Goal: Task Accomplishment & Management: Use online tool/utility

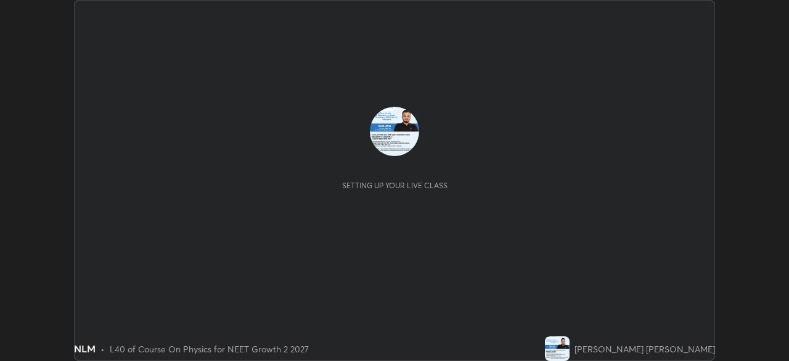
scroll to position [361, 788]
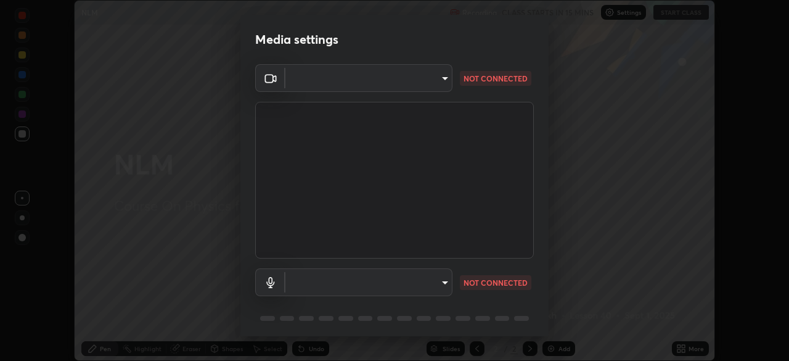
type input "5402053dac797fbd6203b9055fefd71c8703e877445e1219393e3e645ba4b0f2"
click at [431, 82] on body "Erase all NLM Recording CLASS STARTS IN 15 MINS Settings START CLASS Setting up…" at bounding box center [394, 180] width 789 height 361
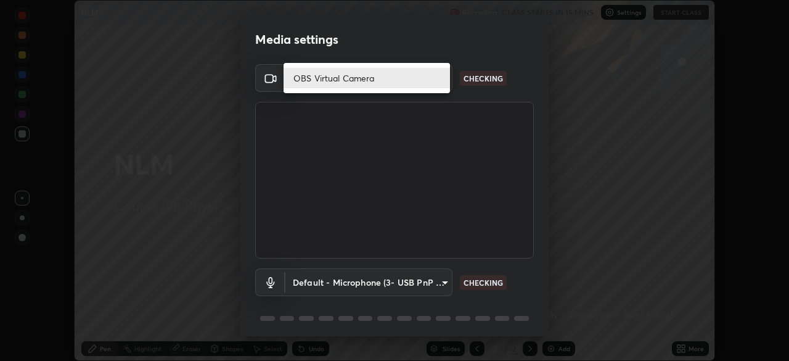
click at [433, 80] on li "OBS Virtual Camera" at bounding box center [367, 78] width 166 height 20
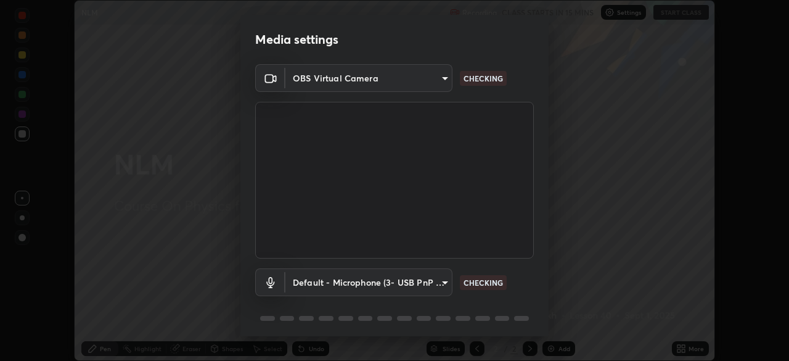
click at [418, 281] on body "Erase all NLM Recording CLASS STARTS IN 15 MINS Settings START CLASS Setting up…" at bounding box center [394, 180] width 789 height 361
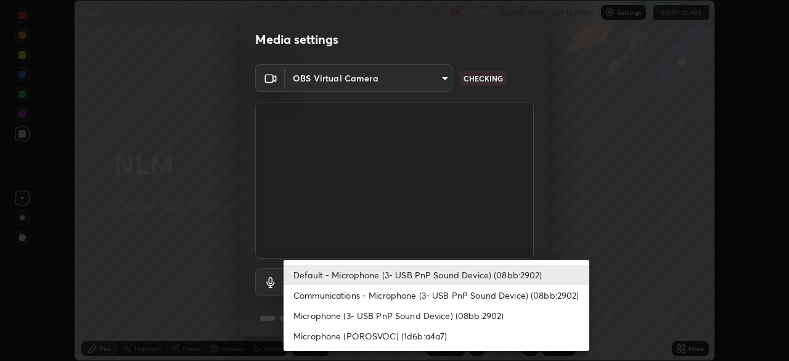
click at [447, 296] on li "Communications - Microphone (3- USB PnP Sound Device) (08bb:2902)" at bounding box center [437, 295] width 306 height 20
type input "communications"
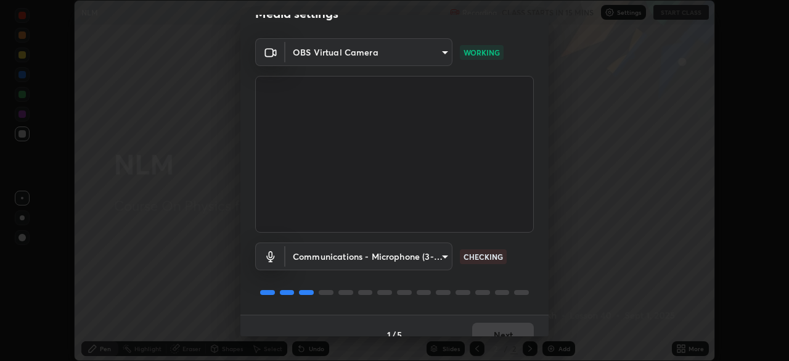
scroll to position [44, 0]
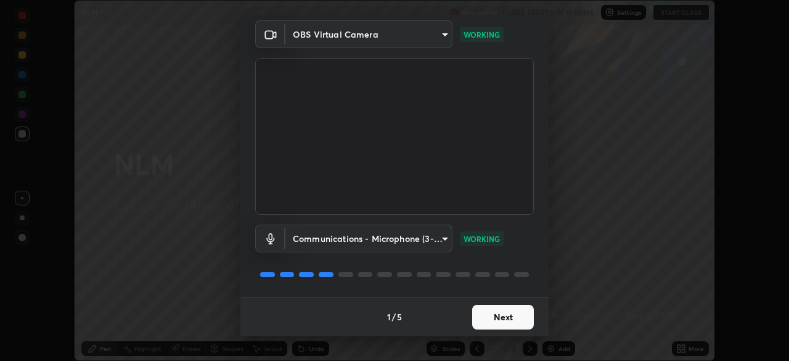
click at [512, 316] on button "Next" at bounding box center [503, 316] width 62 height 25
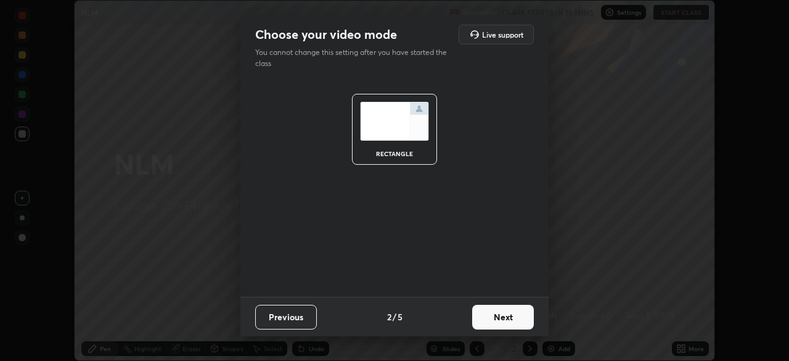
click at [516, 317] on button "Next" at bounding box center [503, 316] width 62 height 25
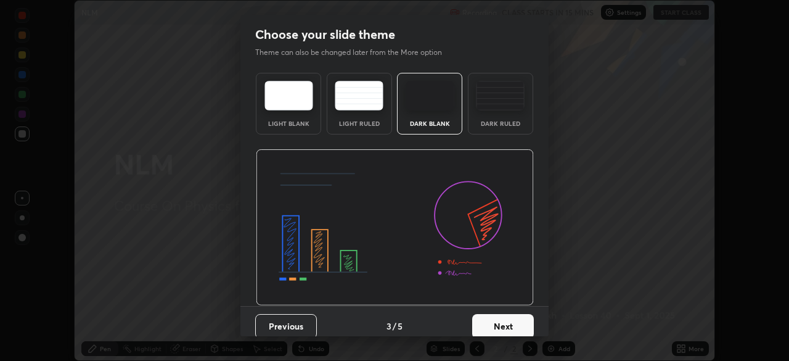
click at [523, 319] on button "Next" at bounding box center [503, 326] width 62 height 25
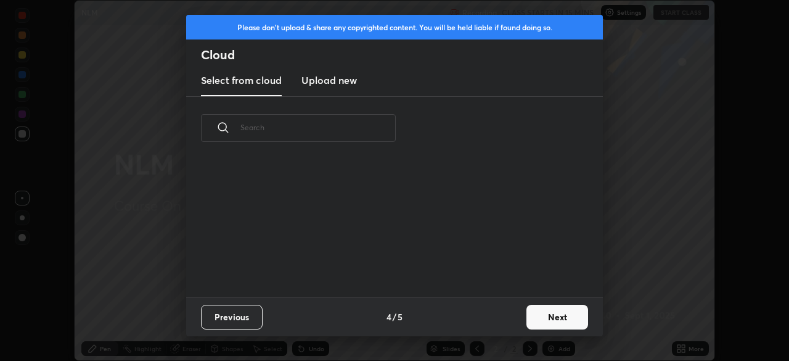
scroll to position [4, 7]
click at [537, 316] on button "Next" at bounding box center [557, 316] width 62 height 25
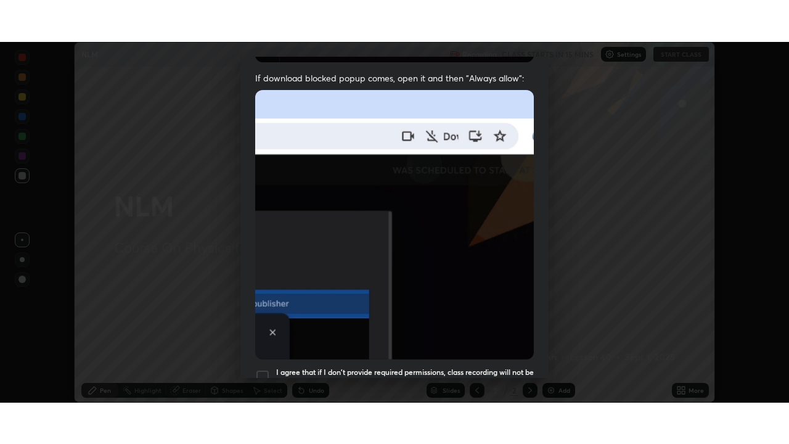
scroll to position [295, 0]
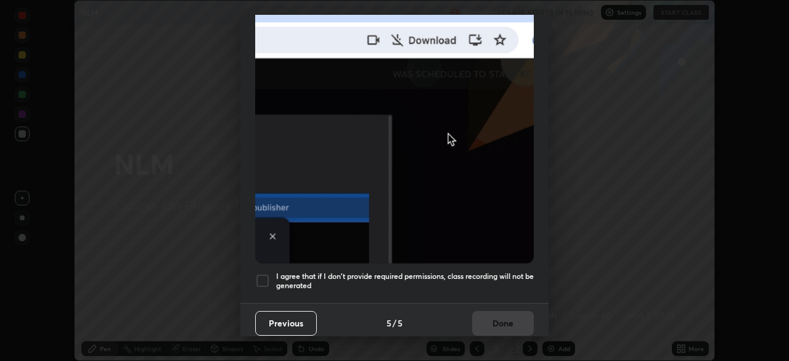
click at [264, 273] on div at bounding box center [262, 280] width 15 height 15
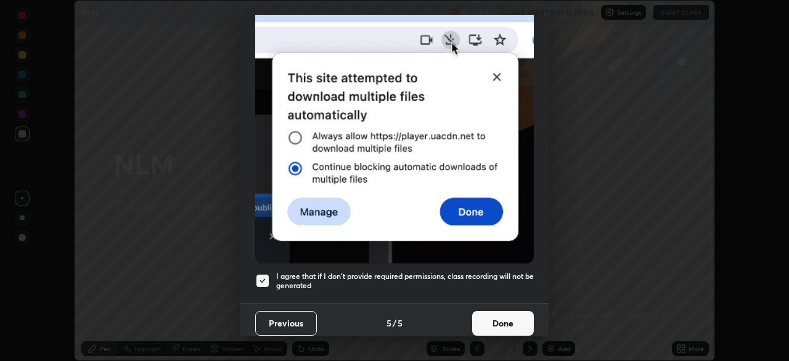
click at [509, 315] on button "Done" at bounding box center [503, 323] width 62 height 25
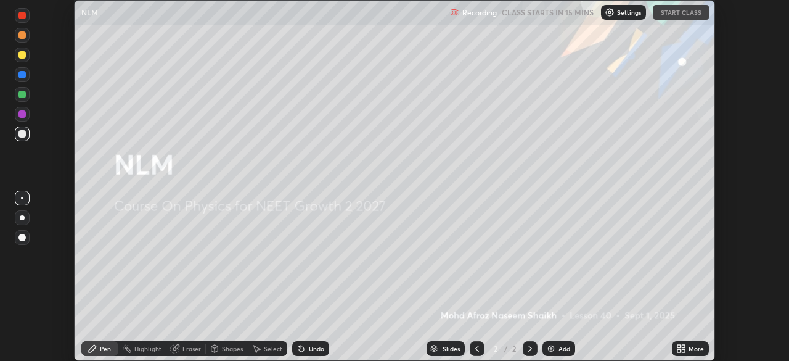
click at [683, 346] on icon at bounding box center [683, 346] width 3 height 3
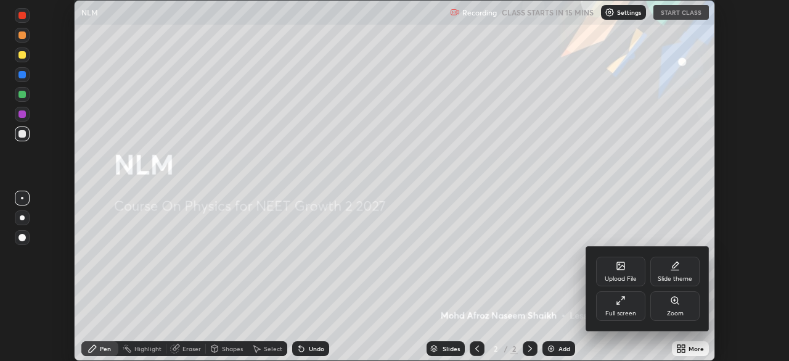
click at [630, 303] on div "Full screen" at bounding box center [620, 306] width 49 height 30
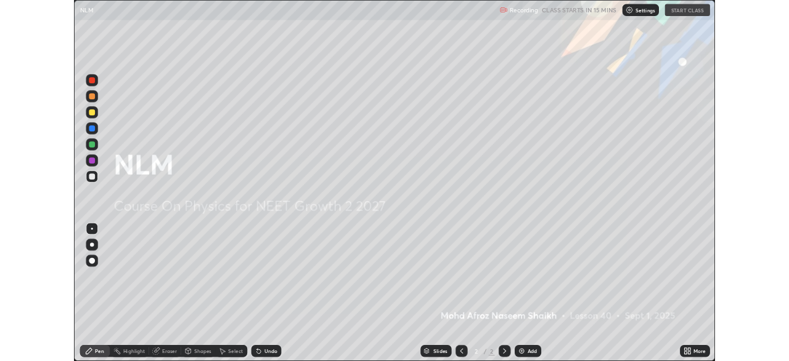
scroll to position [444, 789]
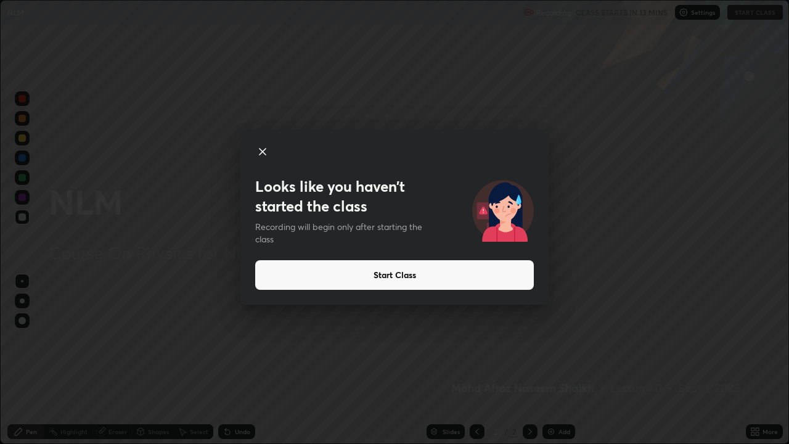
click at [411, 276] on button "Start Class" at bounding box center [394, 275] width 279 height 30
click at [372, 265] on button "Start Class" at bounding box center [394, 275] width 279 height 30
click at [316, 276] on button "Start Class" at bounding box center [394, 275] width 279 height 30
click at [404, 263] on button "Start Class" at bounding box center [394, 275] width 279 height 30
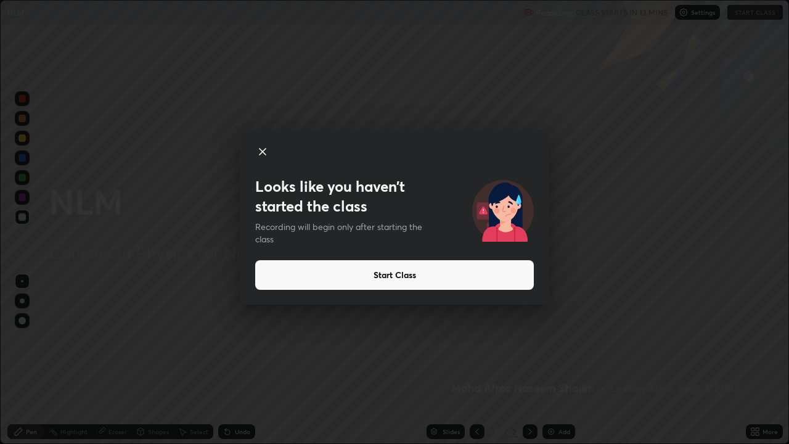
click at [409, 269] on button "Start Class" at bounding box center [394, 275] width 279 height 30
click at [405, 270] on button "Start Class" at bounding box center [394, 275] width 279 height 30
click at [401, 270] on button "Start Class" at bounding box center [394, 275] width 279 height 30
click at [399, 271] on button "Start Class" at bounding box center [394, 275] width 279 height 30
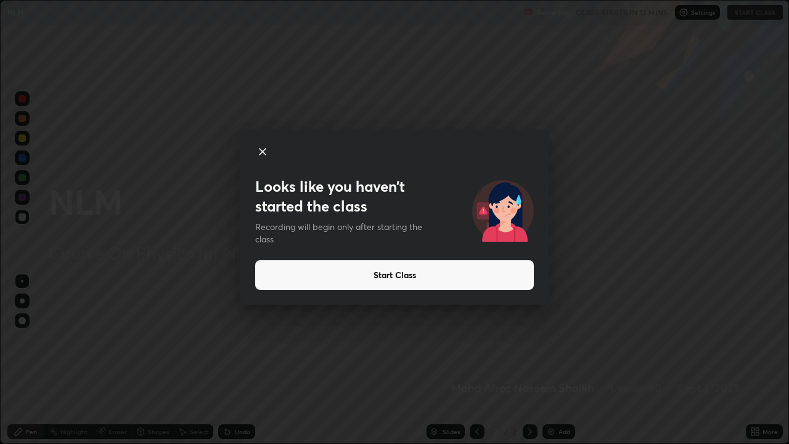
click at [398, 273] on button "Start Class" at bounding box center [394, 275] width 279 height 30
click at [394, 275] on button "Start Class" at bounding box center [394, 275] width 279 height 30
click at [393, 275] on button "Start Class" at bounding box center [394, 275] width 279 height 30
click at [398, 273] on button "Start Class" at bounding box center [394, 275] width 279 height 30
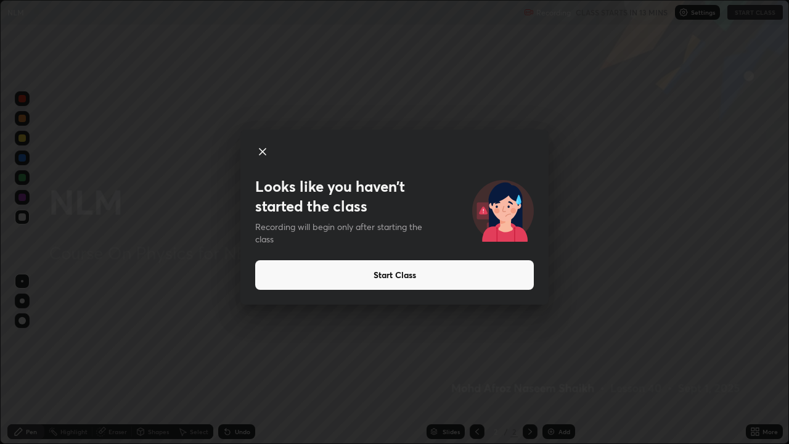
click at [402, 277] on button "Start Class" at bounding box center [394, 275] width 279 height 30
click at [399, 276] on button "Start Class" at bounding box center [394, 275] width 279 height 30
click at [454, 289] on button "Start Class" at bounding box center [394, 275] width 279 height 30
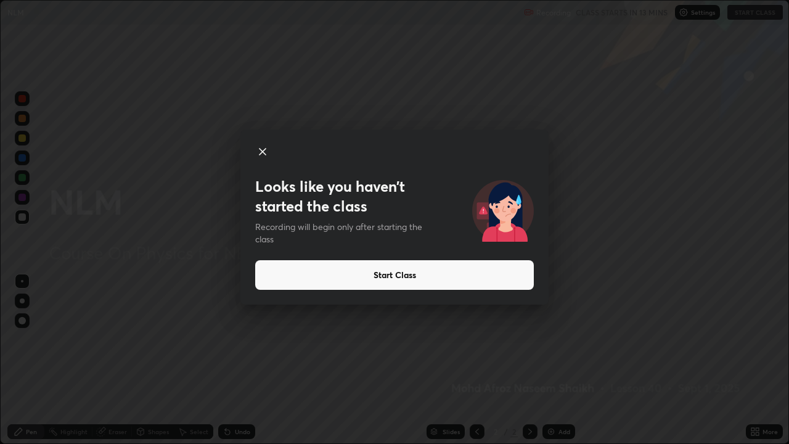
click at [454, 280] on button "Start Class" at bounding box center [394, 275] width 279 height 30
click at [452, 277] on button "Start Class" at bounding box center [394, 275] width 279 height 30
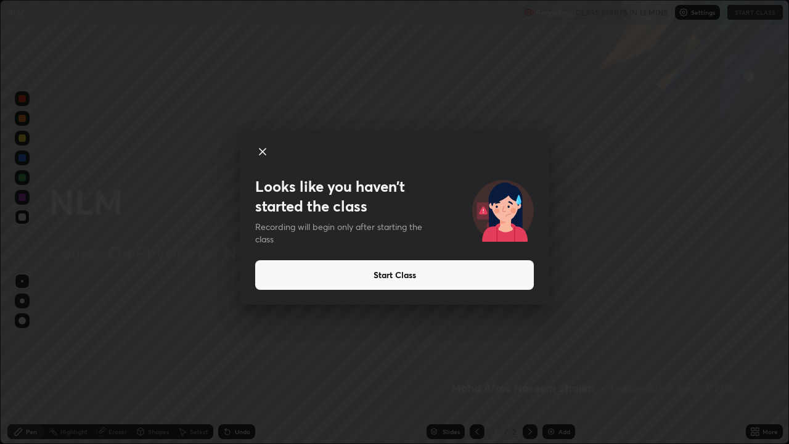
click at [454, 275] on button "Start Class" at bounding box center [394, 275] width 279 height 30
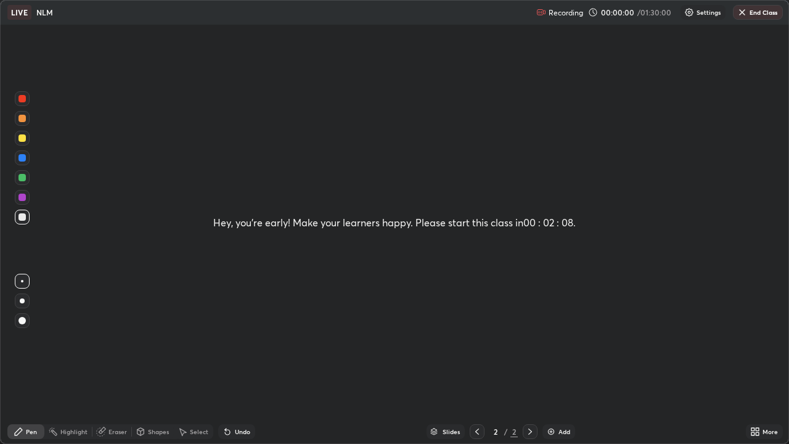
click at [454, 275] on div "Hey, you're early! Make your learners happy. Please start this class in 00 : 02…" at bounding box center [395, 222] width 788 height 443
click at [767, 360] on div "More" at bounding box center [769, 431] width 15 height 6
click at [705, 360] on div "Full screen" at bounding box center [690, 389] width 49 height 30
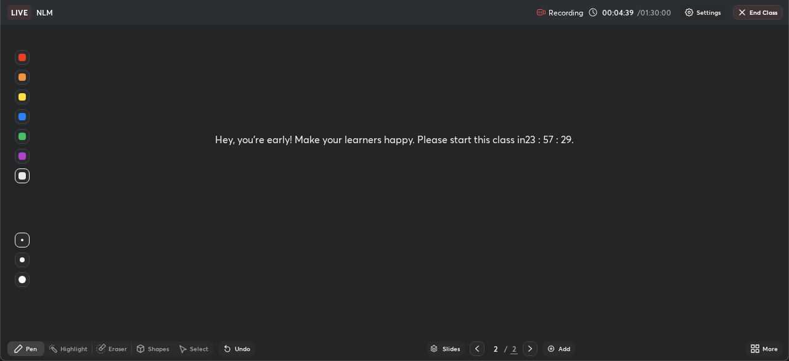
scroll to position [61271, 60842]
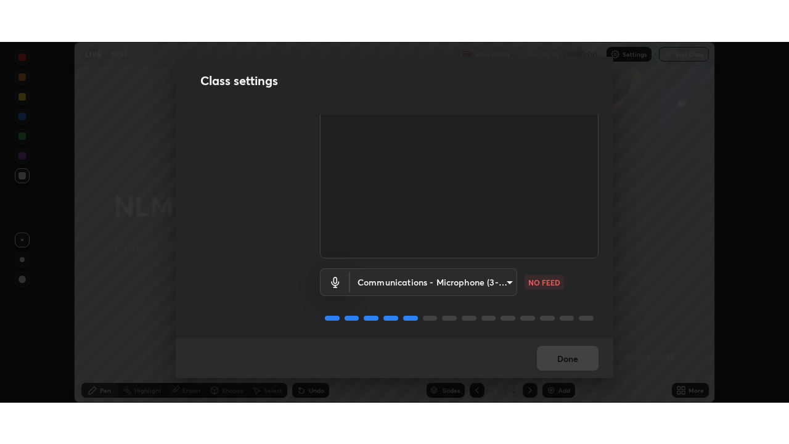
scroll to position [56, 0]
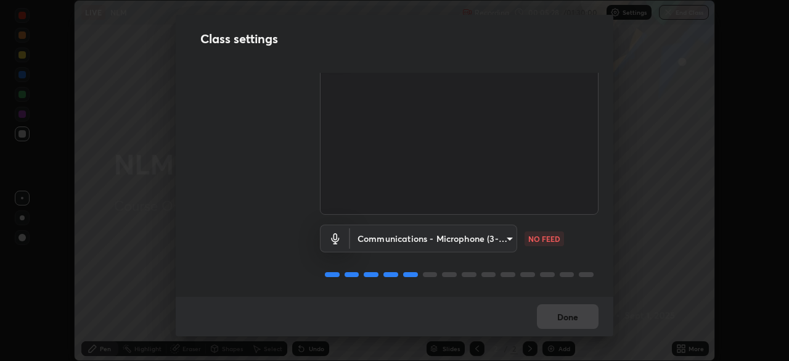
click at [454, 226] on body "Erase all LIVE NLM Recording 00:05:28 / 01:30:00 Settings End Class Setting up …" at bounding box center [394, 180] width 789 height 361
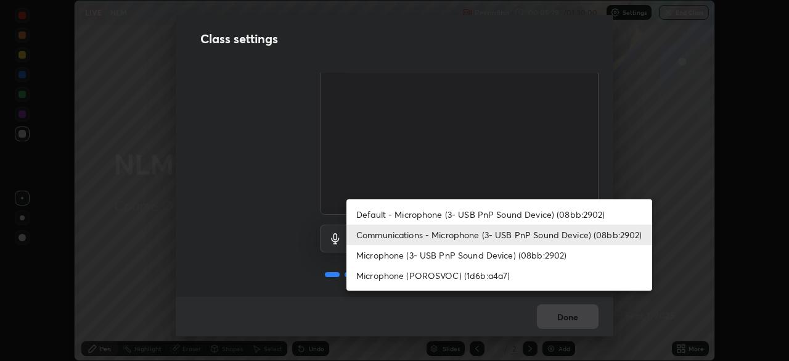
click at [434, 250] on li "Microphone (3- USB PnP Sound Device) (08bb:2902)" at bounding box center [499, 255] width 306 height 20
type input "5312b3430fe003620552c32f35f6a674d147335900f7d3e45bbeeaa02c6a5750"
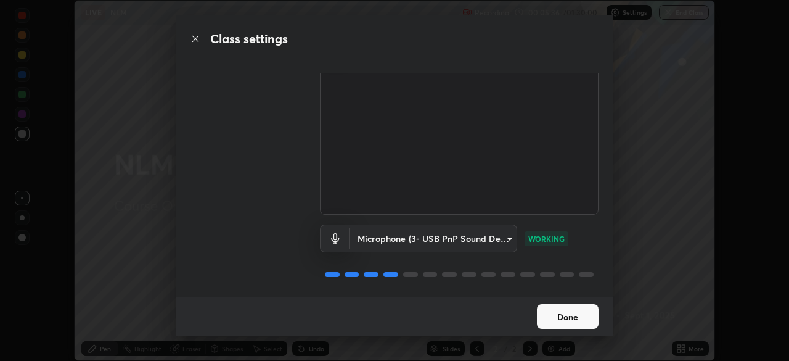
click at [561, 318] on button "Done" at bounding box center [568, 316] width 62 height 25
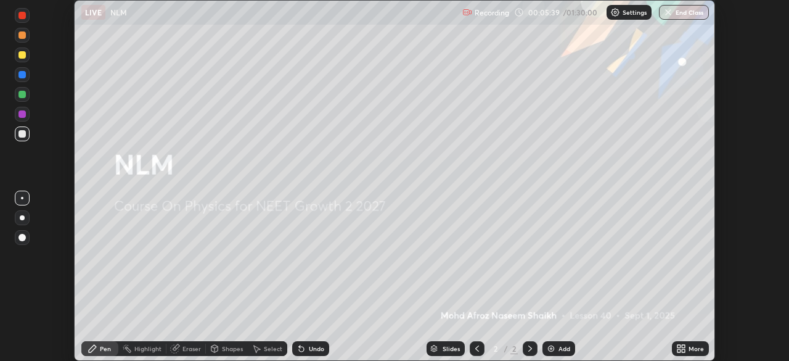
click at [681, 349] on icon at bounding box center [681, 348] width 10 height 10
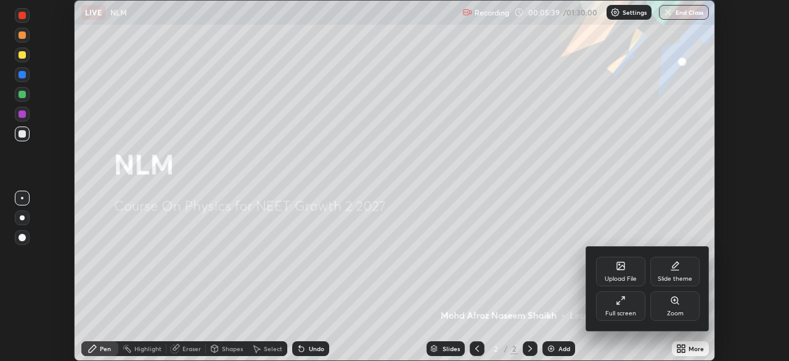
click at [629, 302] on div "Full screen" at bounding box center [620, 306] width 49 height 30
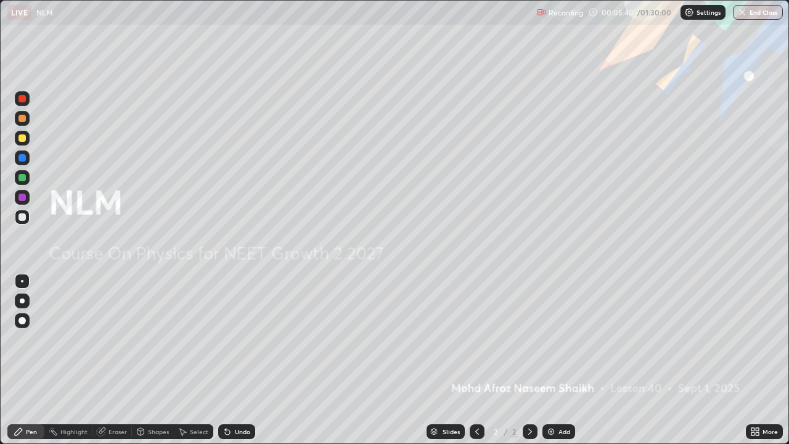
scroll to position [444, 789]
click at [761, 360] on div "More" at bounding box center [764, 431] width 37 height 15
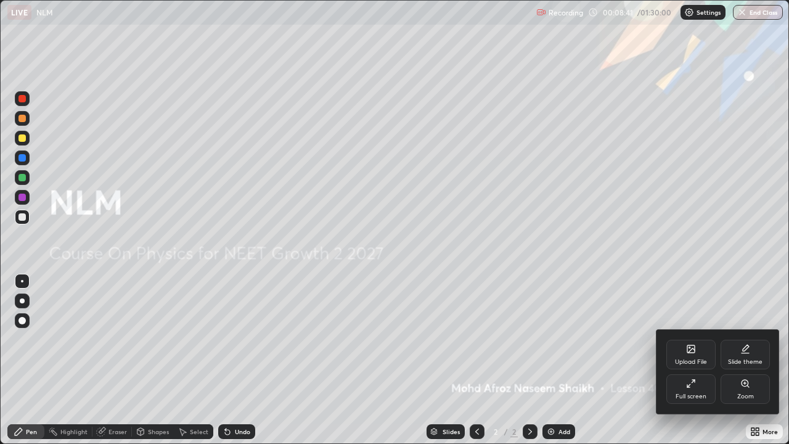
click at [723, 301] on div at bounding box center [394, 222] width 789 height 444
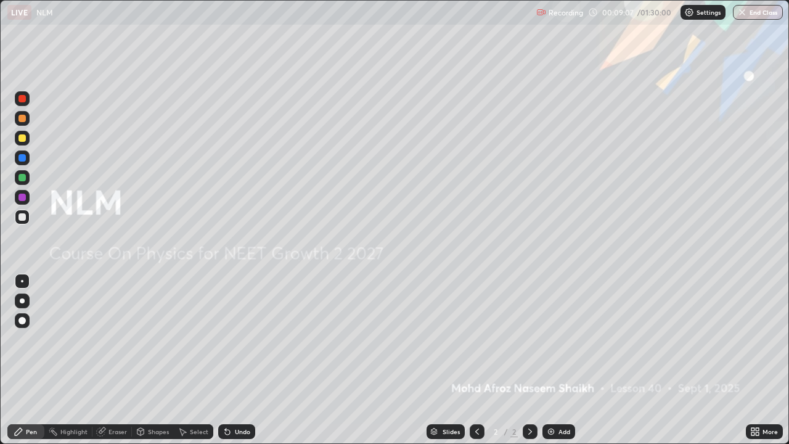
click at [227, 360] on icon at bounding box center [227, 432] width 5 height 5
click at [235, 360] on div "Undo" at bounding box center [242, 431] width 15 height 6
click at [231, 360] on div "Undo" at bounding box center [236, 431] width 37 height 15
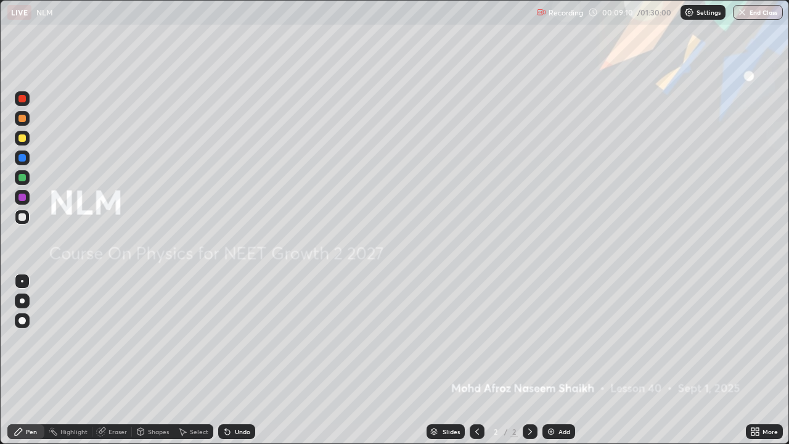
click at [31, 360] on div "Pen" at bounding box center [31, 431] width 11 height 6
